Goal: Task Accomplishment & Management: Use online tool/utility

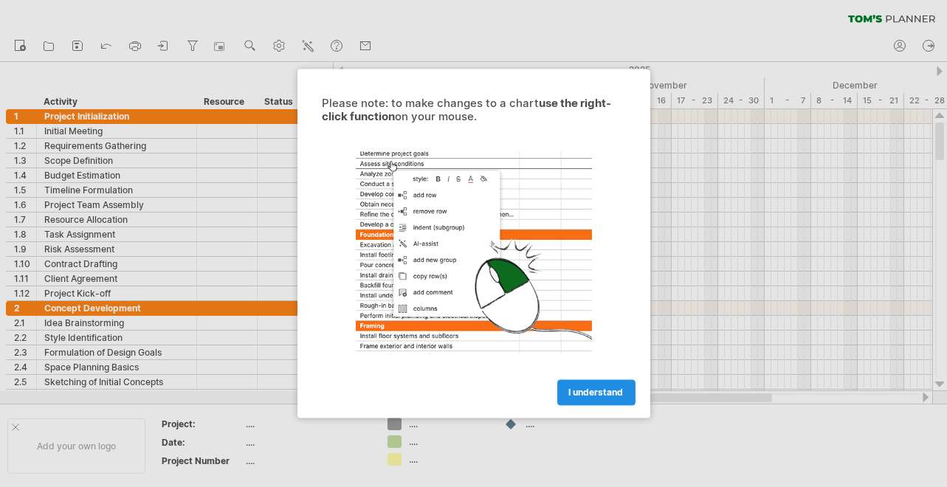
click at [570, 391] on span "I understand" at bounding box center [596, 393] width 55 height 11
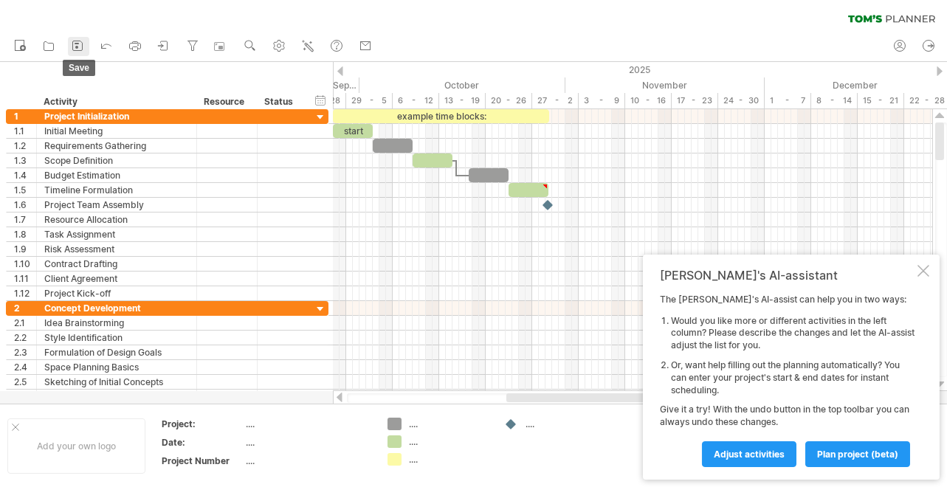
click at [80, 43] on icon at bounding box center [77, 45] width 15 height 15
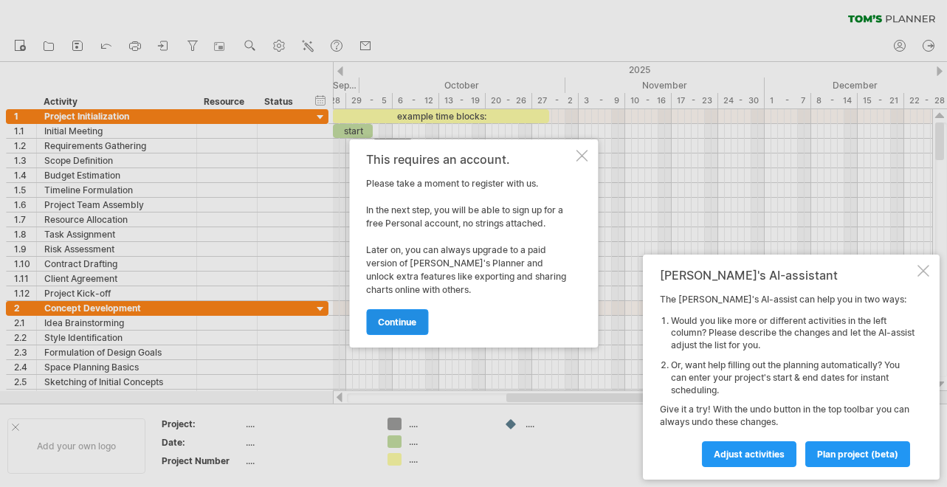
click at [402, 318] on span "continue" at bounding box center [397, 322] width 38 height 11
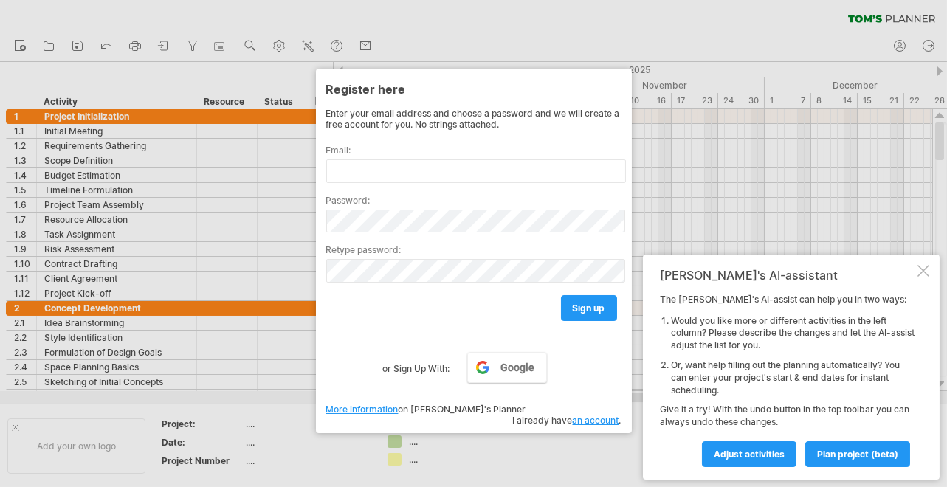
click at [588, 43] on div at bounding box center [473, 243] width 947 height 487
click at [517, 16] on div at bounding box center [473, 243] width 947 height 487
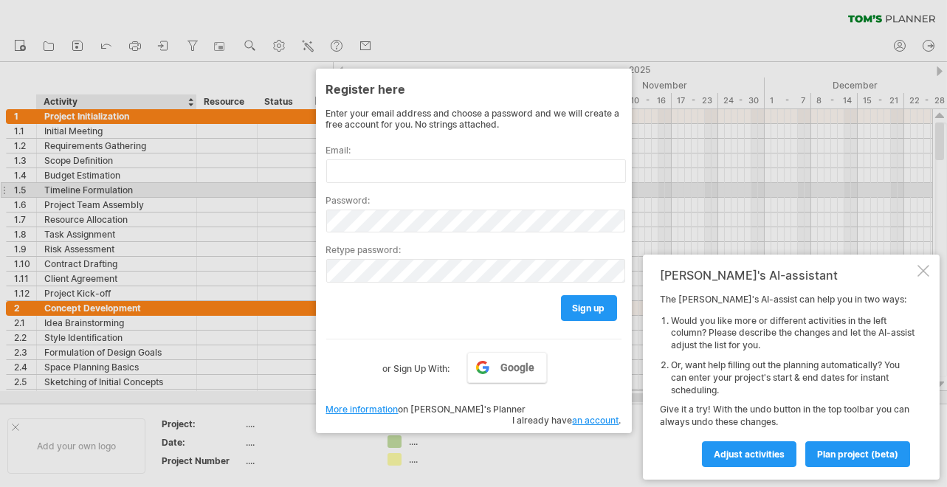
click at [51, 188] on div at bounding box center [473, 243] width 947 height 487
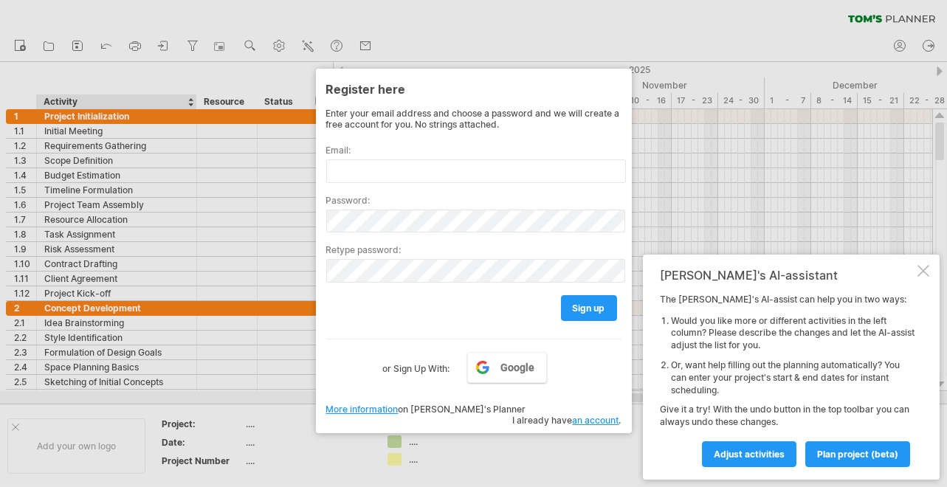
click at [172, 98] on div at bounding box center [473, 243] width 947 height 487
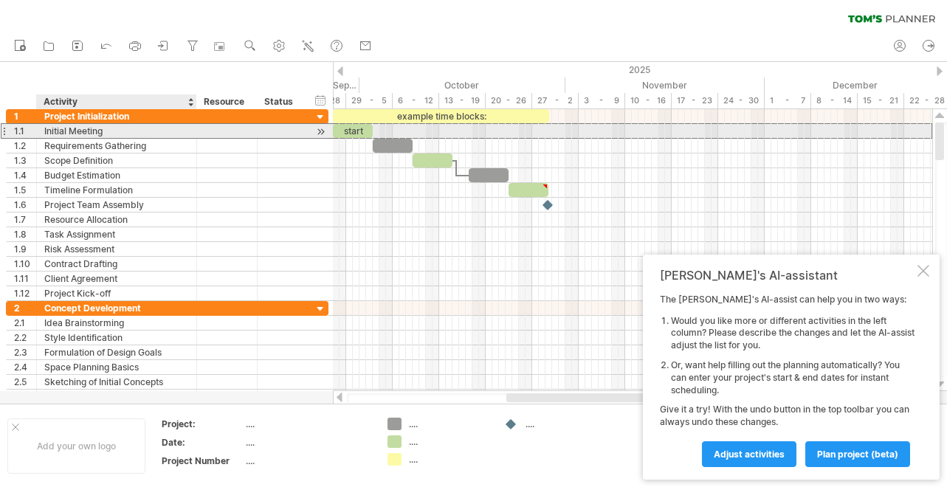
click at [86, 128] on div "Initial Meeting" at bounding box center [116, 131] width 145 height 14
click at [86, 128] on input "**********" at bounding box center [116, 131] width 145 height 14
click at [91, 139] on div "Requirements Gathering" at bounding box center [116, 146] width 145 height 14
click at [91, 139] on input "**********" at bounding box center [116, 146] width 145 height 14
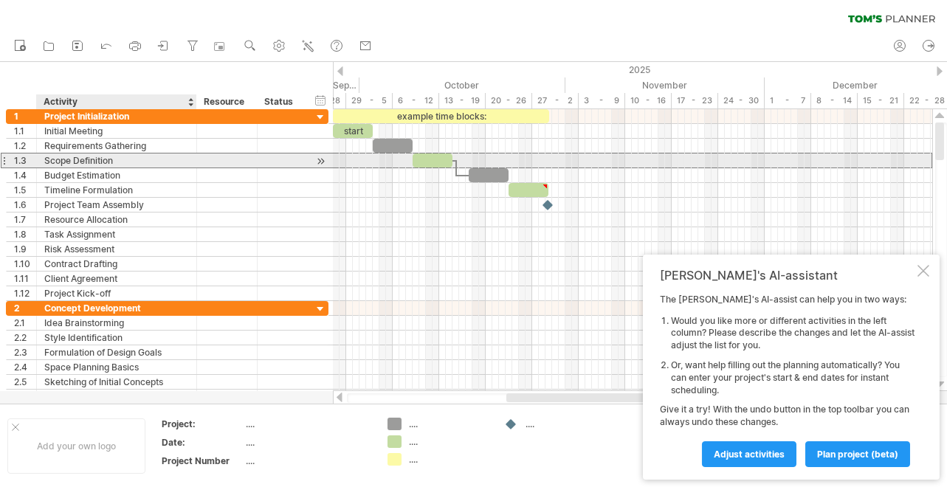
click at [97, 155] on div "Scope Definition" at bounding box center [116, 161] width 145 height 14
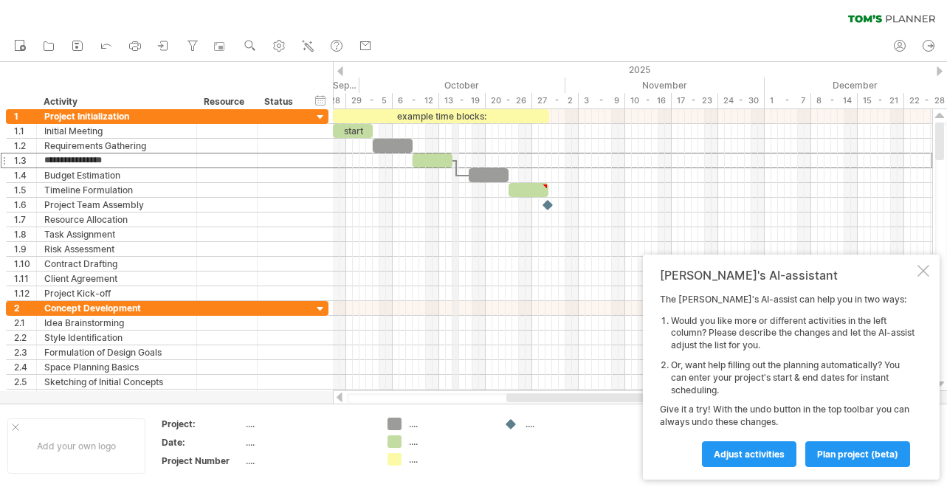
drag, startPoint x: 97, startPoint y: 155, endPoint x: 428, endPoint y: 98, distance: 335.0
click at [428, 98] on div "Trying to reach [DOMAIN_NAME] Connected again... 0% clear filter new 1" at bounding box center [473, 243] width 947 height 487
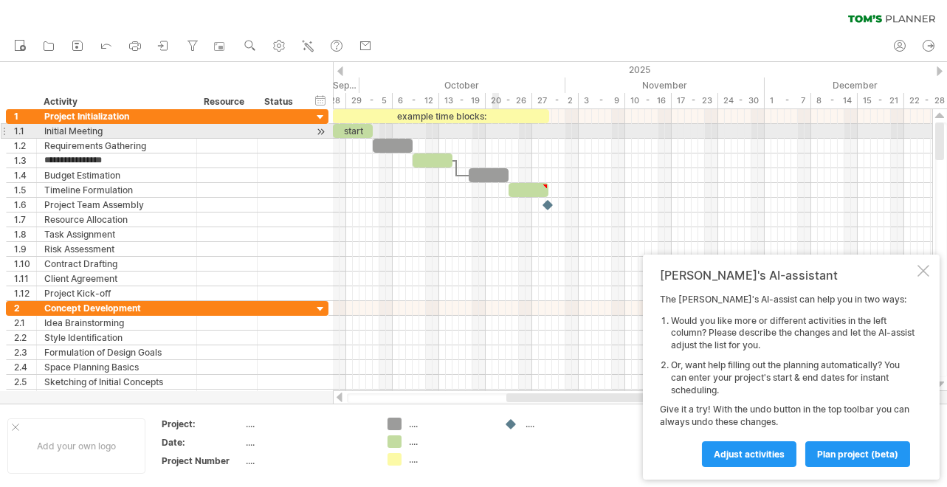
click at [496, 132] on div at bounding box center [633, 131] width 600 height 15
